Goal: Find specific page/section: Find specific page/section

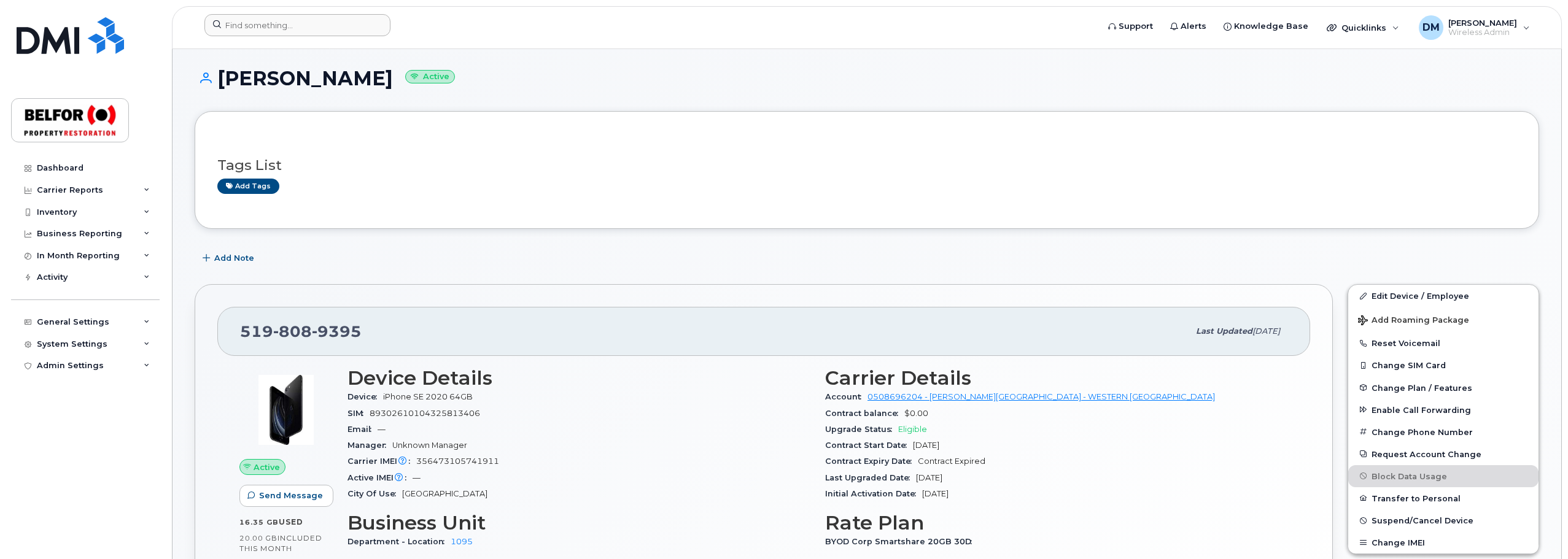
scroll to position [67, 0]
click at [264, 24] on input at bounding box center [297, 25] width 186 height 22
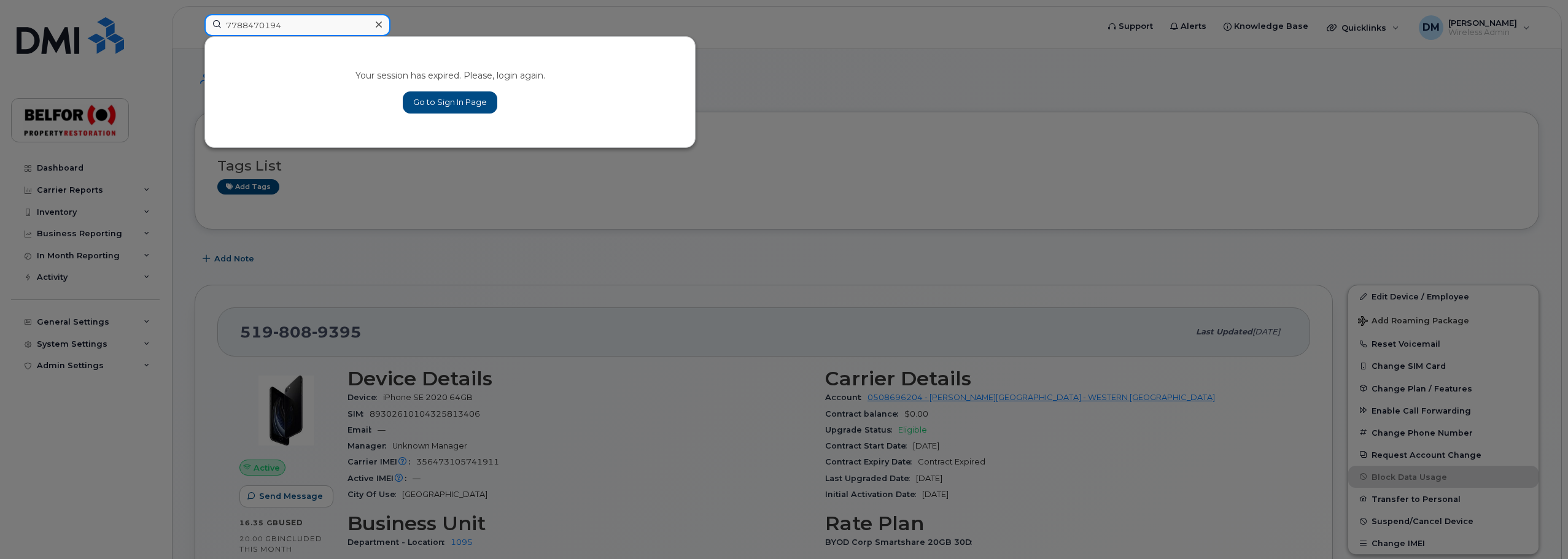
type input "7788470194"
click at [446, 104] on link "Go to Sign In Page" at bounding box center [450, 102] width 94 height 22
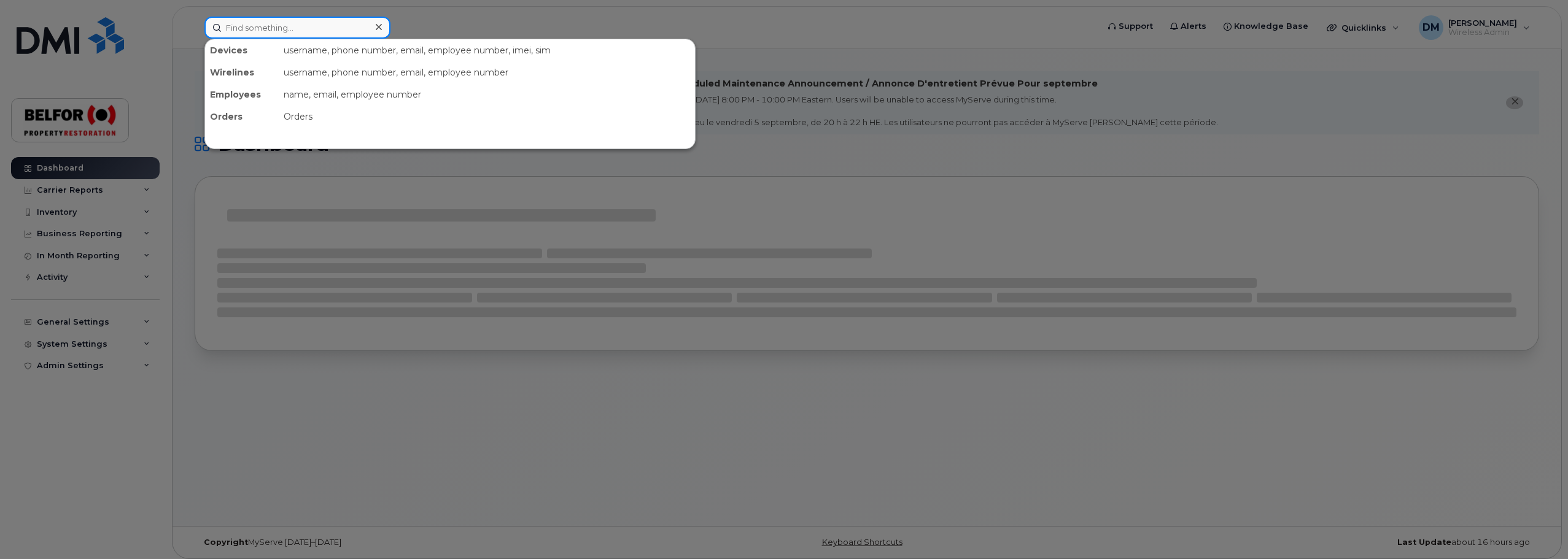
click at [249, 31] on input at bounding box center [297, 28] width 186 height 22
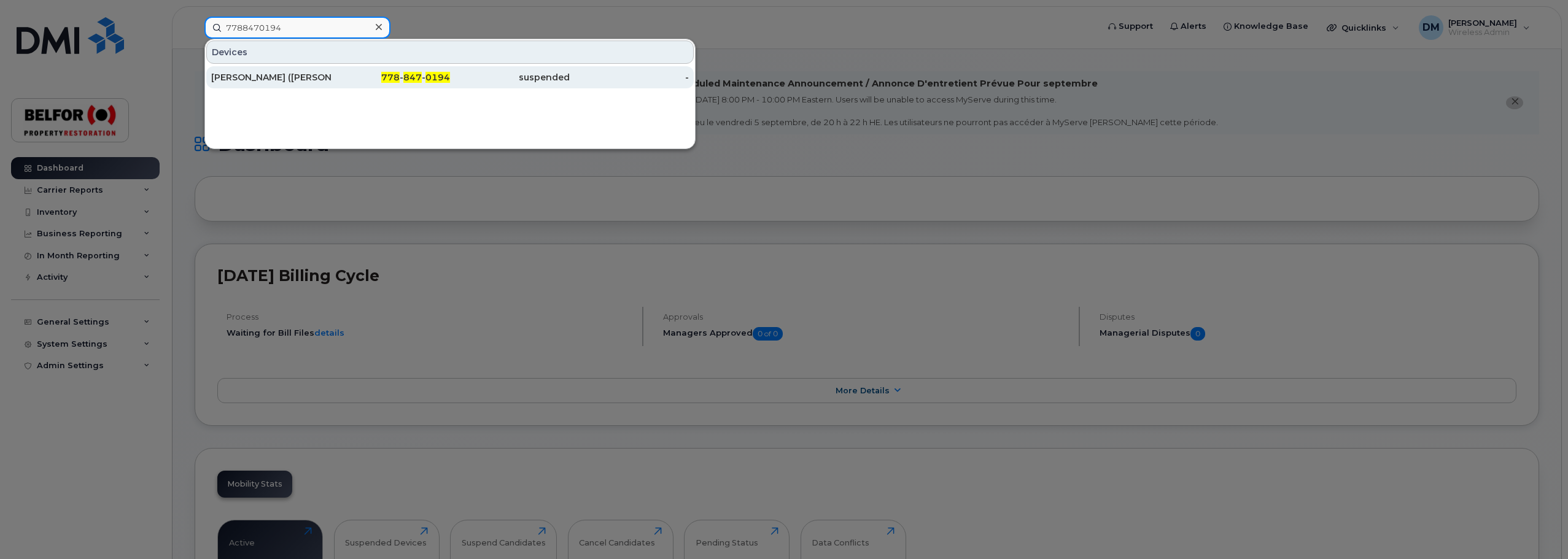
type input "7788470194"
click at [292, 77] on div "Gabrielle Zochowski (D'angelo)" at bounding box center [271, 77] width 120 height 12
